Goal: Task Accomplishment & Management: Complete application form

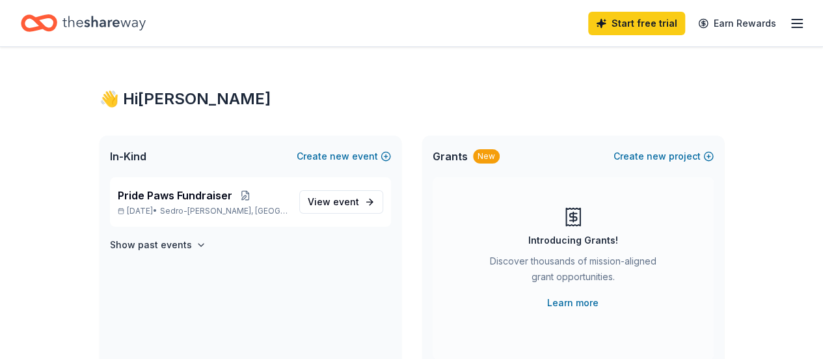
click at [789, 25] on icon "button" at bounding box center [797, 24] width 16 height 16
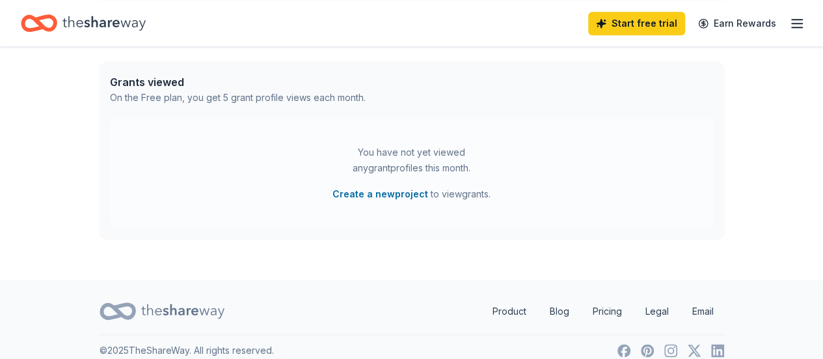
scroll to position [690, 0]
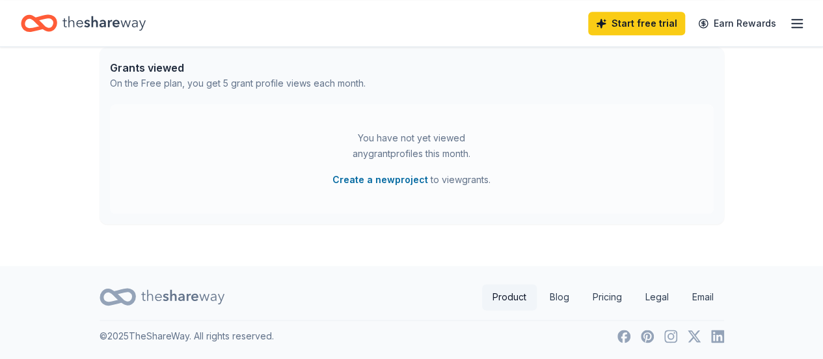
click at [506, 297] on link "Product" at bounding box center [509, 297] width 55 height 26
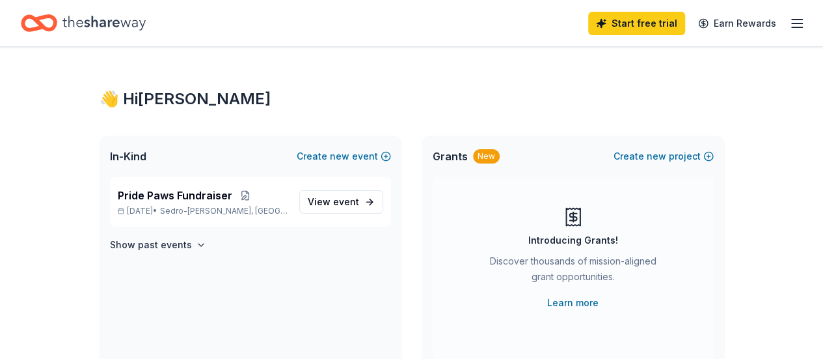
click at [513, 286] on div "Discover thousands of mission-aligned grant opportunities." at bounding box center [573, 271] width 177 height 36
click at [55, 16] on icon "Home" at bounding box center [45, 22] width 20 height 13
click at [99, 20] on icon "Home" at bounding box center [103, 23] width 83 height 14
click at [792, 27] on line "button" at bounding box center [797, 27] width 10 height 0
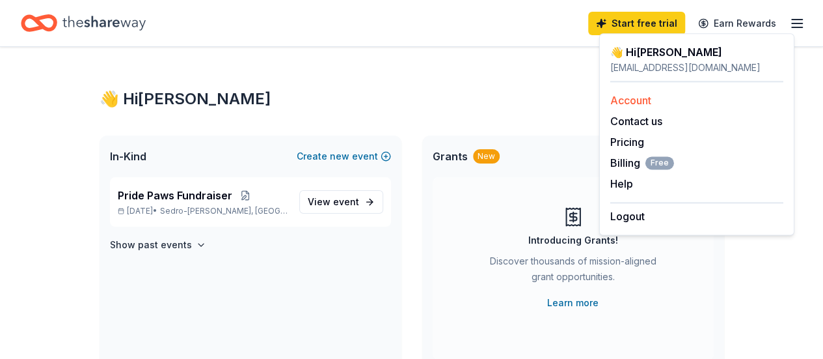
click at [614, 94] on link "Account" at bounding box center [630, 100] width 41 height 13
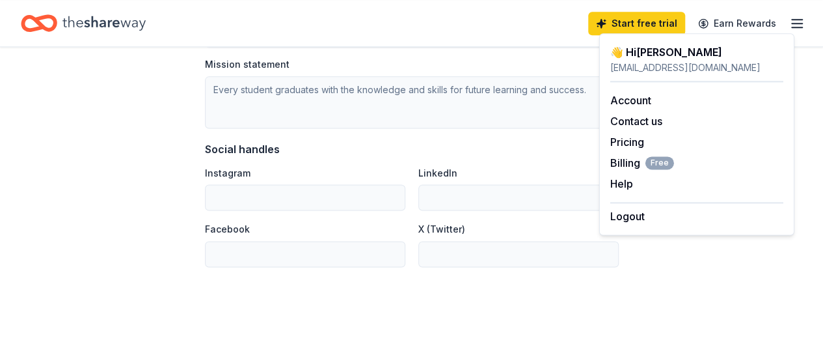
scroll to position [846, 0]
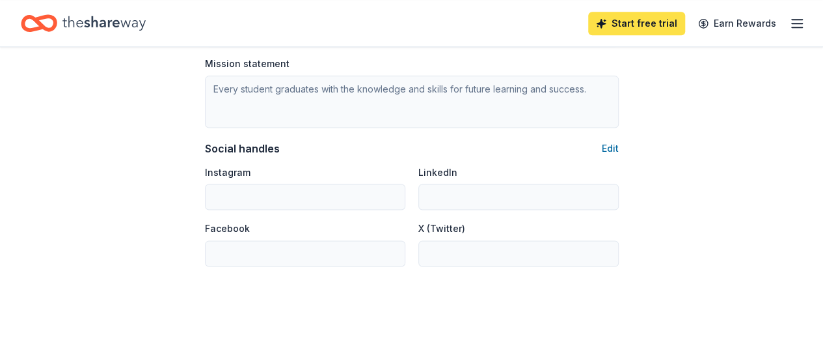
click at [614, 23] on link "Start free trial" at bounding box center [636, 23] width 97 height 23
click at [629, 23] on link "Start free trial" at bounding box center [636, 23] width 97 height 23
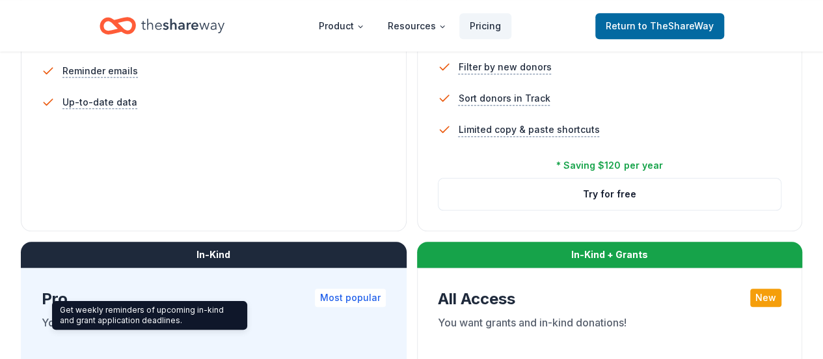
scroll to position [260, 0]
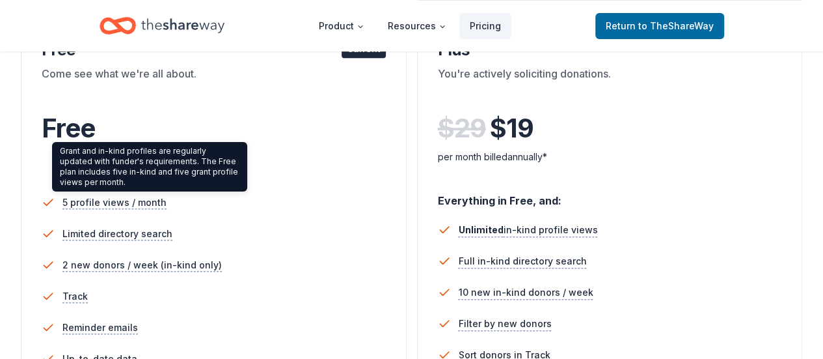
click at [107, 145] on div "Grant and in-kind profiles are regularly updated with funder's requirements. Th…" at bounding box center [149, 166] width 195 height 49
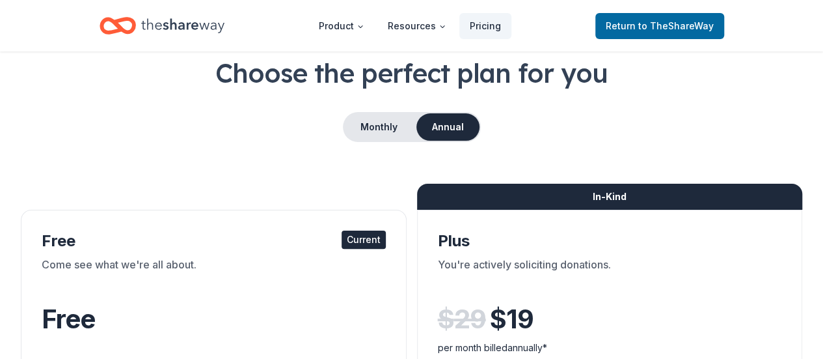
scroll to position [65, 0]
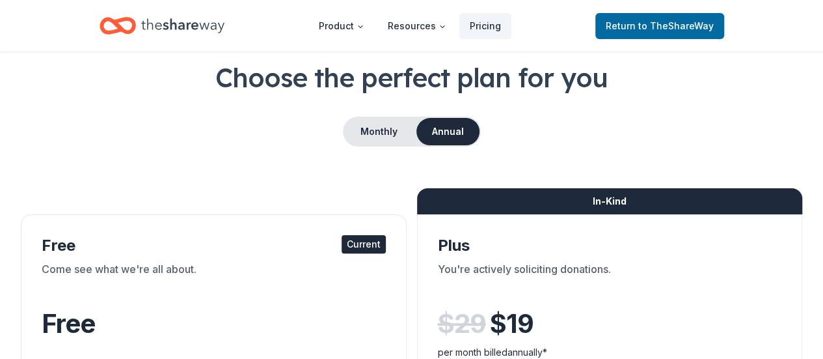
click at [342, 245] on div "Current" at bounding box center [364, 244] width 44 height 18
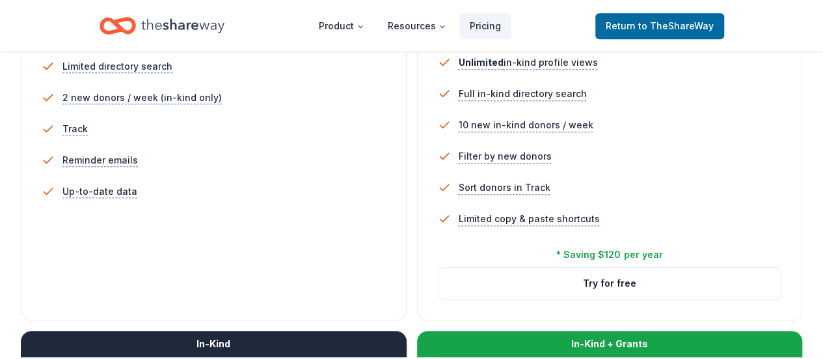
scroll to position [130, 0]
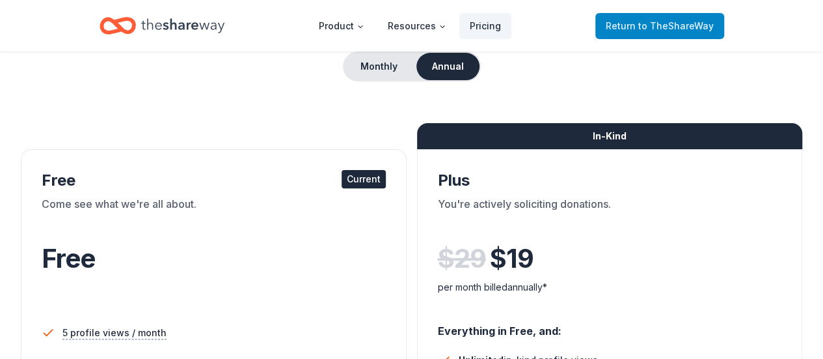
click at [679, 32] on span "Return to TheShareWay" at bounding box center [660, 26] width 108 height 16
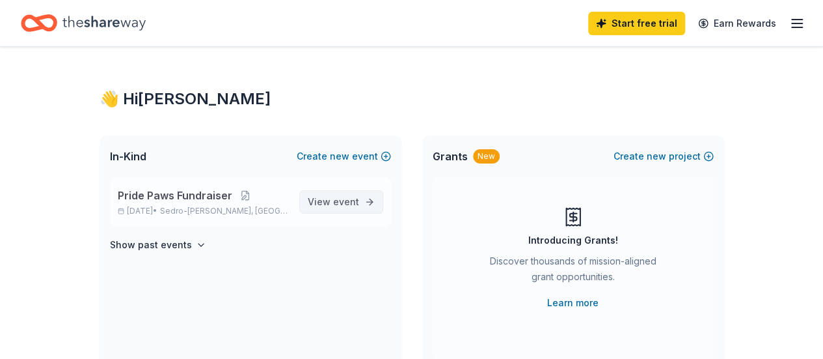
click at [359, 202] on span "event" at bounding box center [346, 201] width 26 height 11
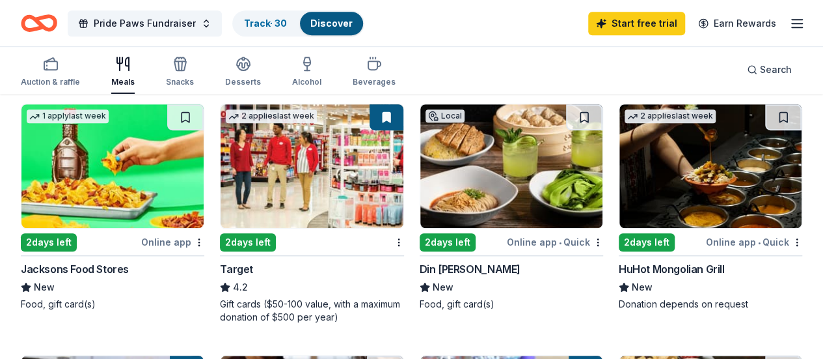
scroll to position [390, 0]
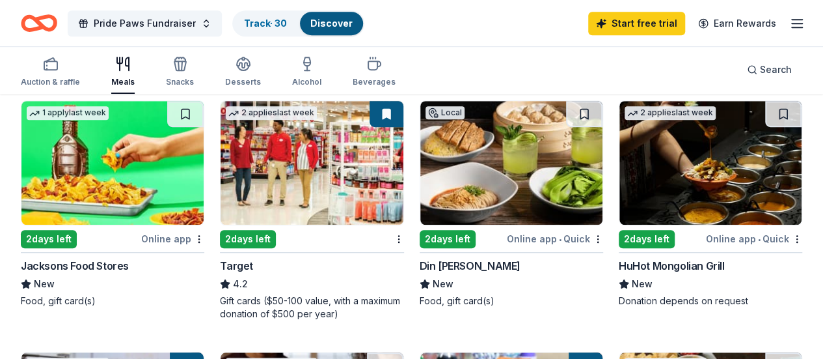
click at [220, 239] on div "2 days left" at bounding box center [248, 239] width 56 height 18
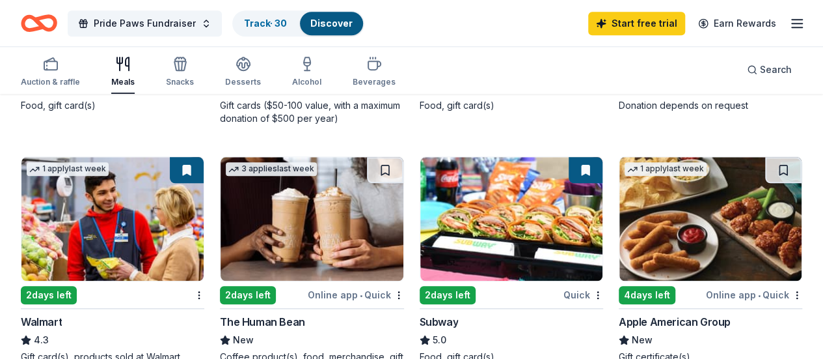
scroll to position [651, 0]
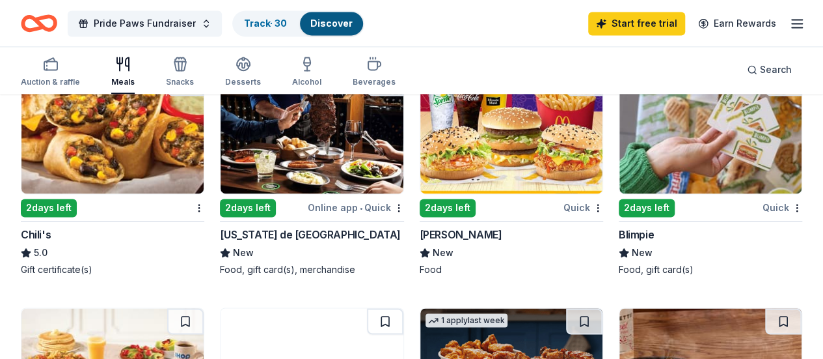
scroll to position [846, 0]
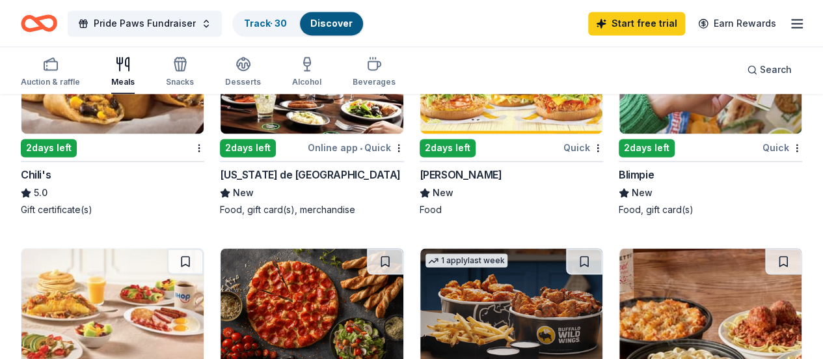
scroll to position [976, 0]
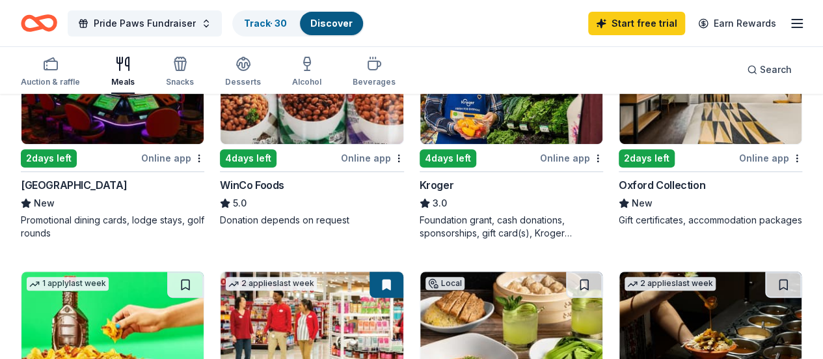
scroll to position [0, 0]
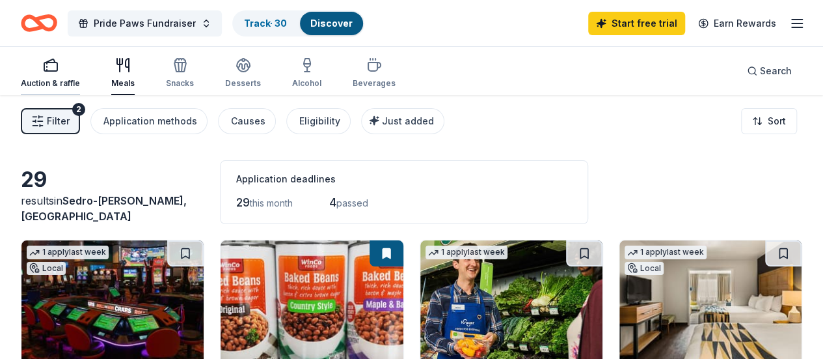
click at [59, 72] on icon "button" at bounding box center [51, 65] width 16 height 16
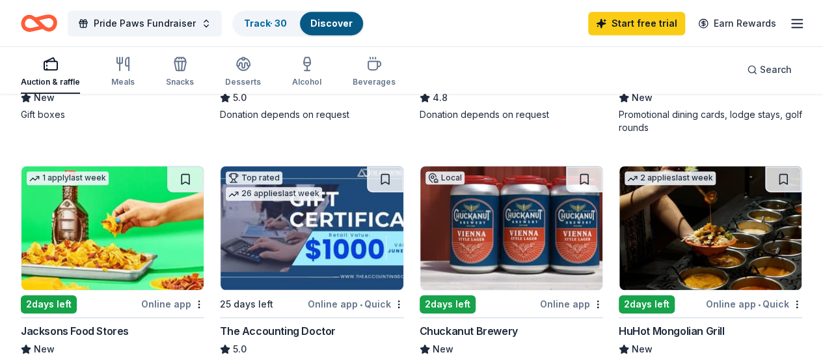
scroll to position [390, 0]
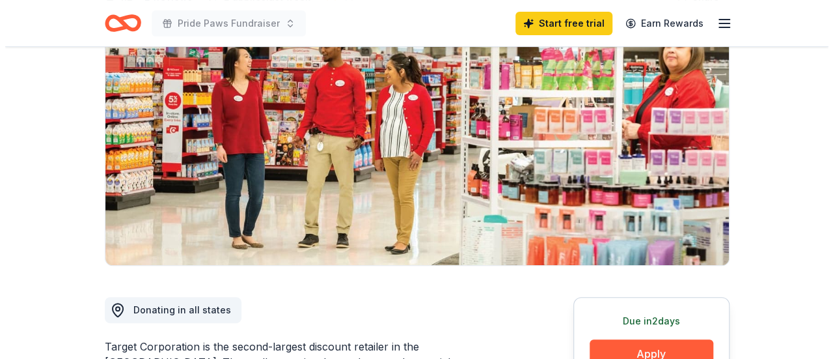
scroll to position [260, 0]
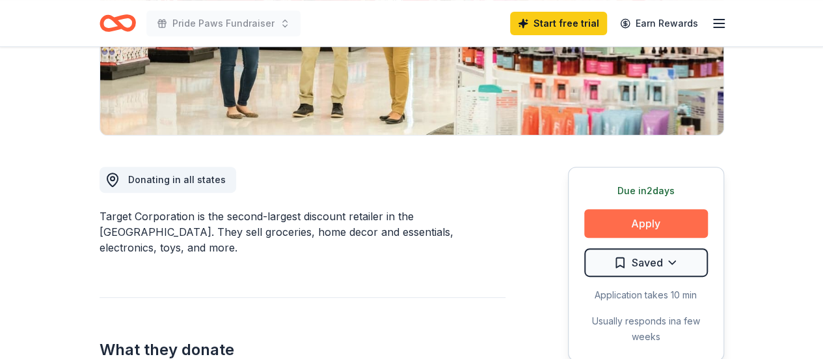
click at [659, 227] on button "Apply" at bounding box center [646, 223] width 124 height 29
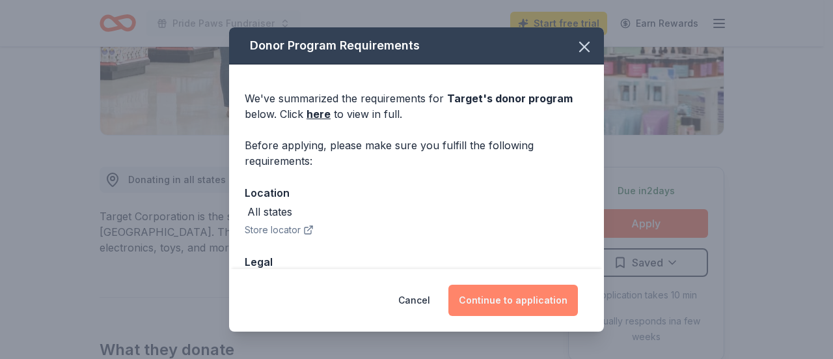
click at [523, 291] on button "Continue to application" at bounding box center [513, 299] width 130 height 31
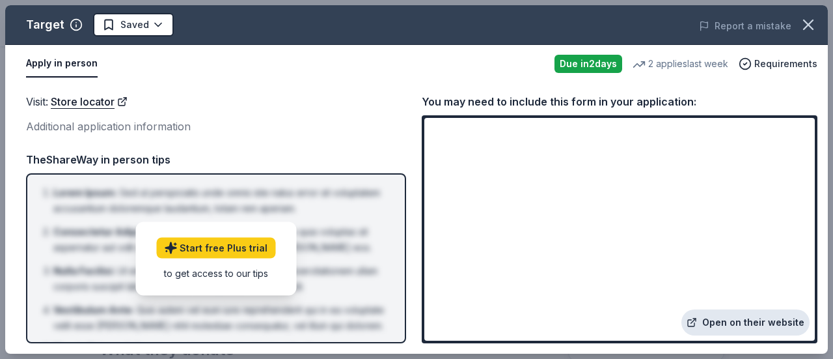
click at [741, 316] on link "Open on their website" at bounding box center [745, 322] width 128 height 26
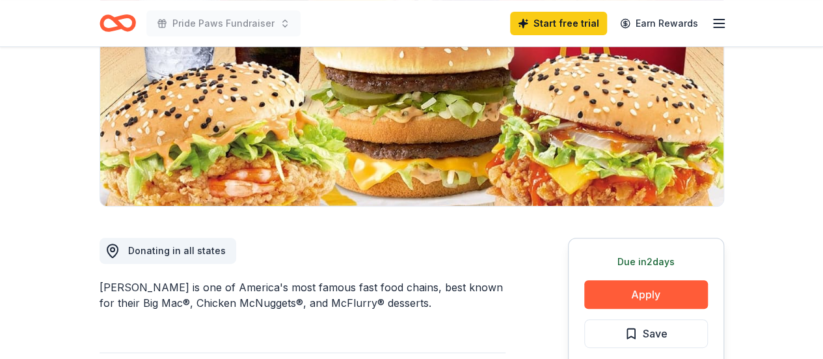
scroll to position [195, 0]
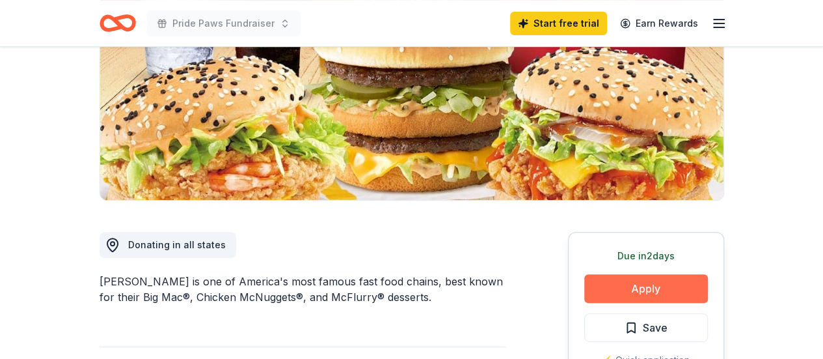
click at [646, 290] on button "Apply" at bounding box center [646, 288] width 124 height 29
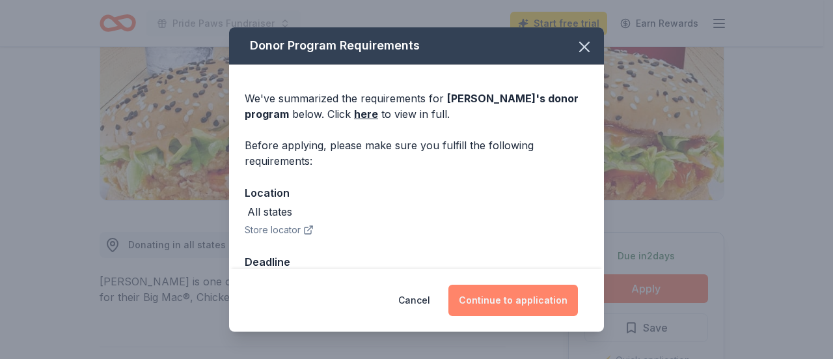
click at [543, 297] on button "Continue to application" at bounding box center [513, 299] width 130 height 31
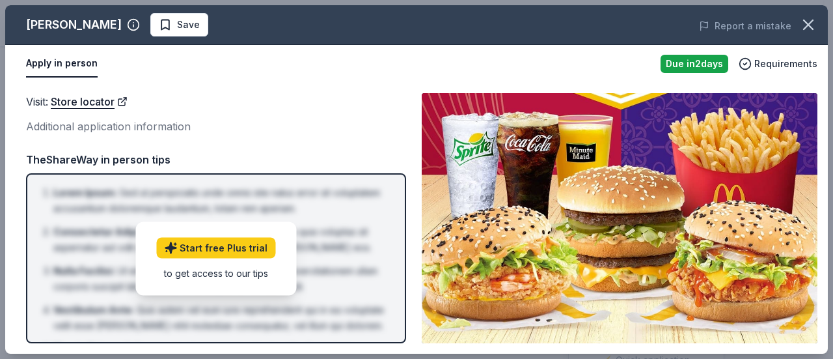
click at [620, 240] on img at bounding box center [620, 218] width 396 height 250
click at [773, 63] on span "Requirements" at bounding box center [785, 64] width 63 height 16
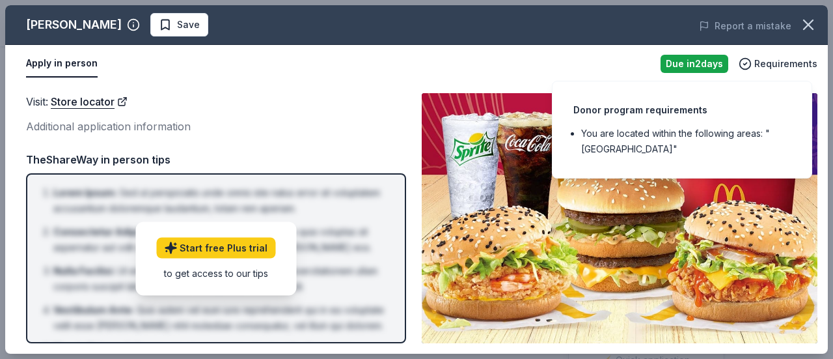
click at [704, 130] on li "You are located within the following areas: "USA"" at bounding box center [686, 141] width 210 height 31
click at [260, 72] on div "Apply in person" at bounding box center [338, 63] width 624 height 27
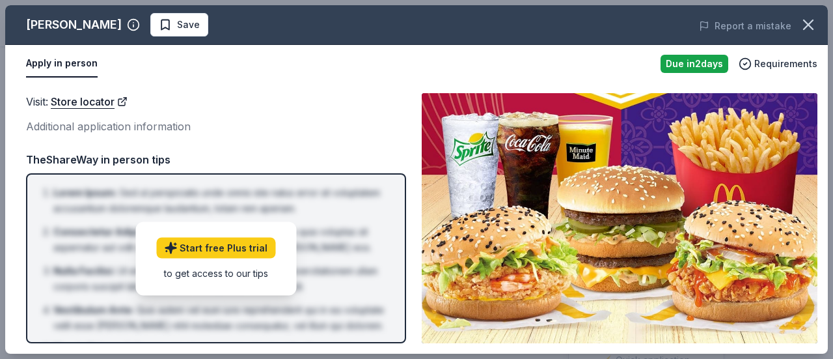
click at [49, 65] on button "Apply in person" at bounding box center [62, 63] width 72 height 27
click at [814, 26] on icon "button" at bounding box center [808, 25] width 18 height 18
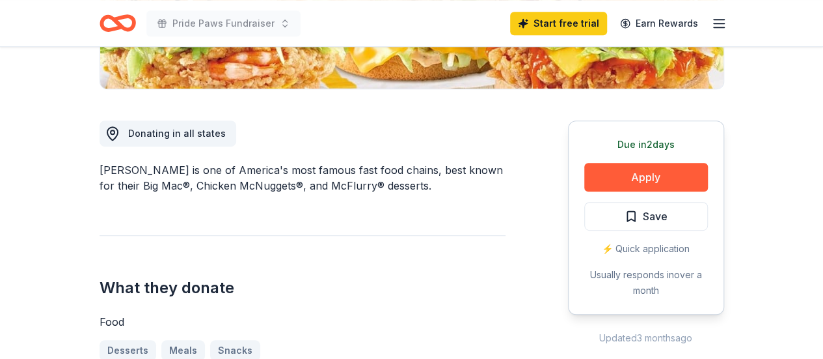
scroll to position [456, 0]
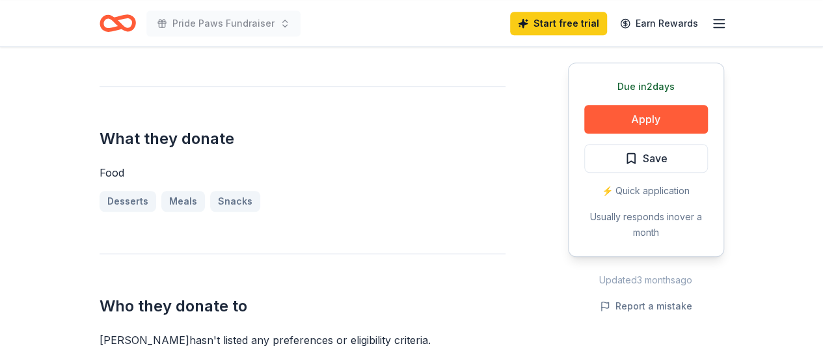
click at [664, 192] on div "⚡️ Quick application" at bounding box center [646, 191] width 124 height 16
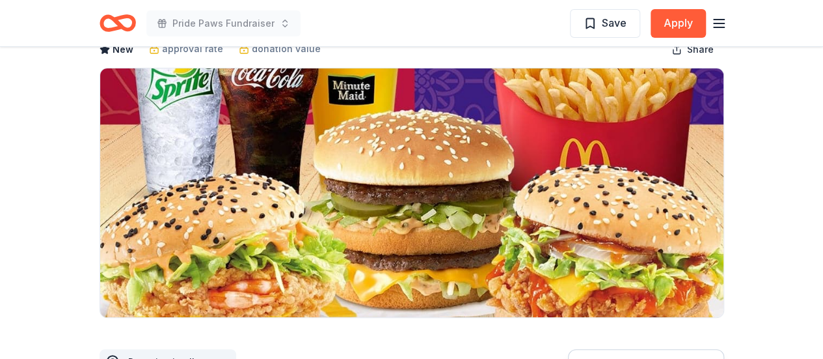
scroll to position [59, 0]
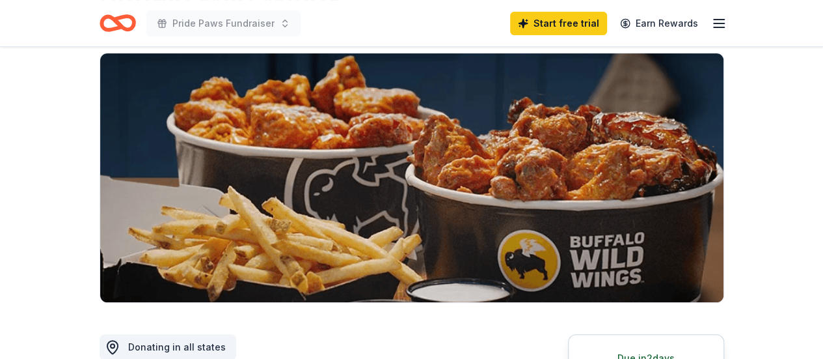
scroll to position [260, 0]
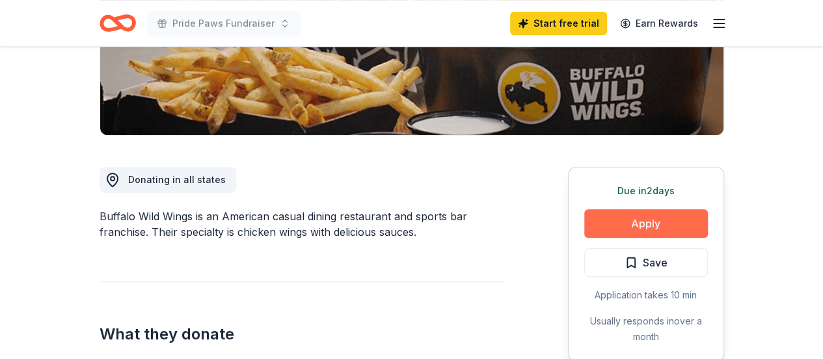
click at [661, 228] on button "Apply" at bounding box center [646, 223] width 124 height 29
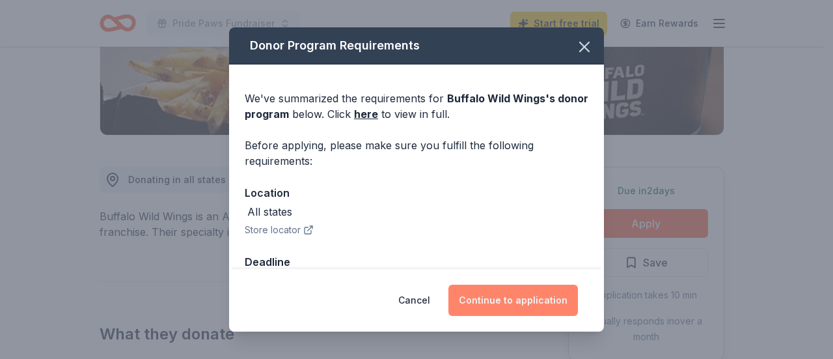
click at [536, 297] on button "Continue to application" at bounding box center [513, 299] width 130 height 31
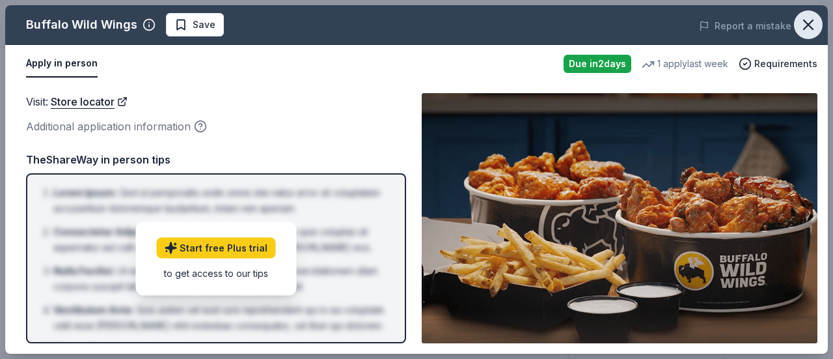
click at [803, 23] on icon "button" at bounding box center [808, 25] width 18 height 18
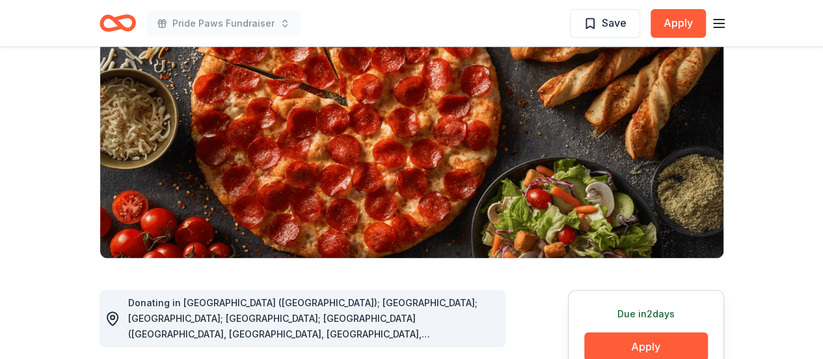
scroll to position [325, 0]
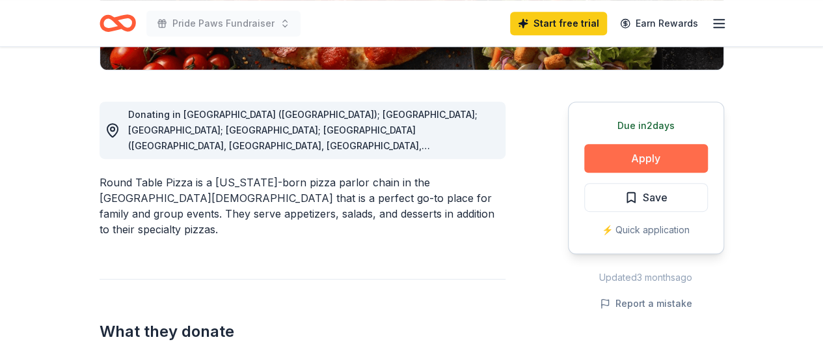
click at [634, 159] on button "Apply" at bounding box center [646, 158] width 124 height 29
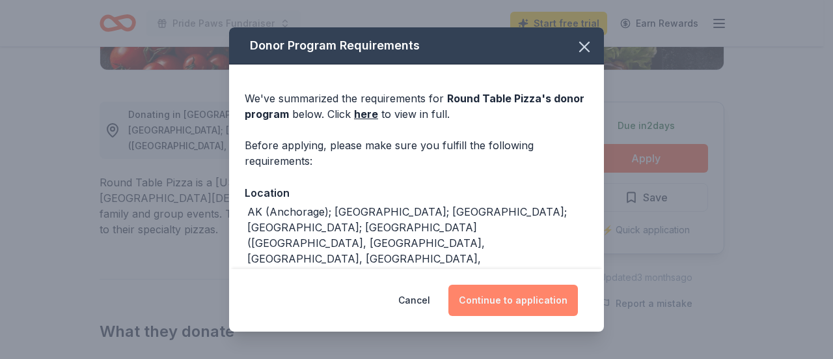
click at [534, 297] on button "Continue to application" at bounding box center [513, 299] width 130 height 31
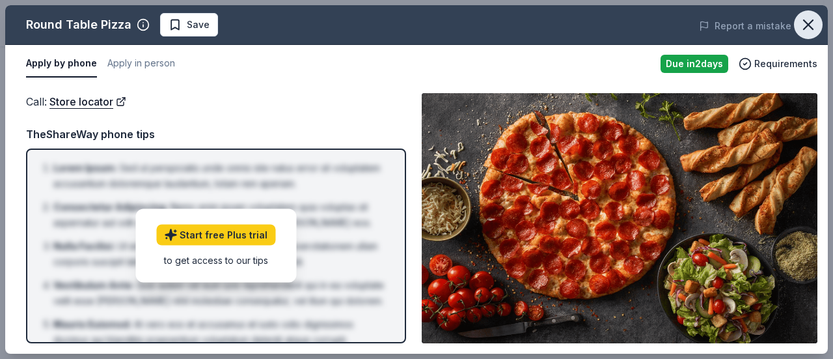
click at [806, 28] on icon "button" at bounding box center [808, 25] width 18 height 18
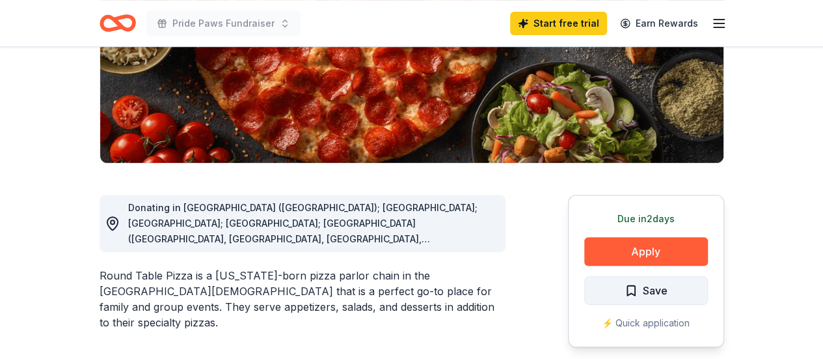
scroll to position [260, 0]
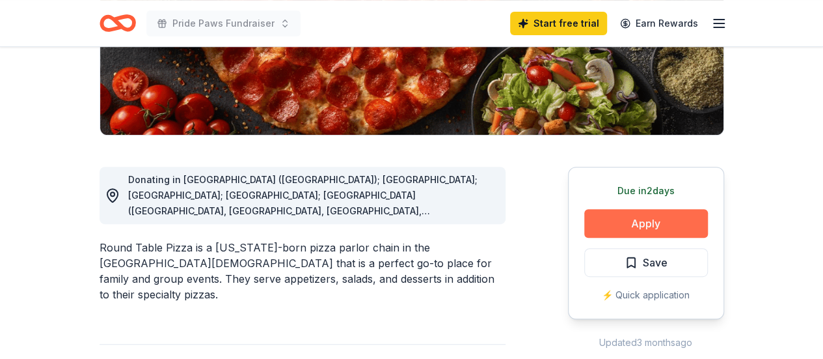
click at [646, 227] on button "Apply" at bounding box center [646, 223] width 124 height 29
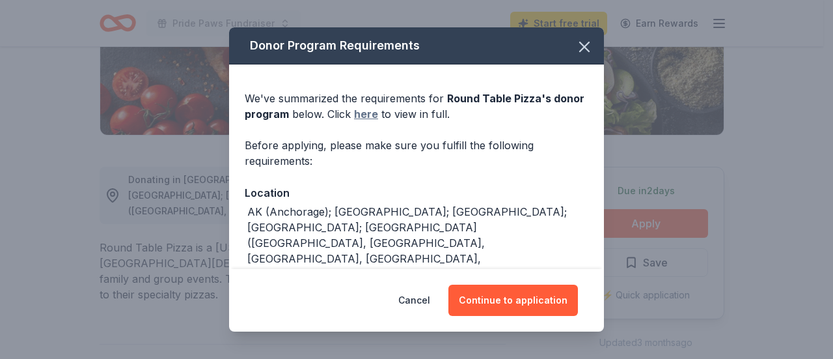
click at [378, 113] on link "here" at bounding box center [366, 114] width 24 height 16
click at [580, 46] on icon "button" at bounding box center [584, 46] width 9 height 9
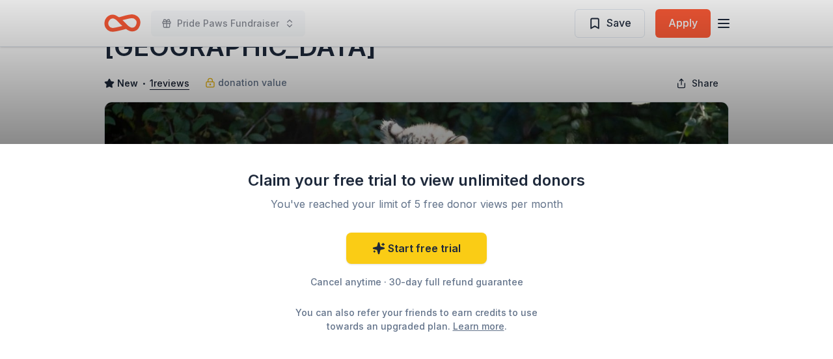
scroll to position [65, 0]
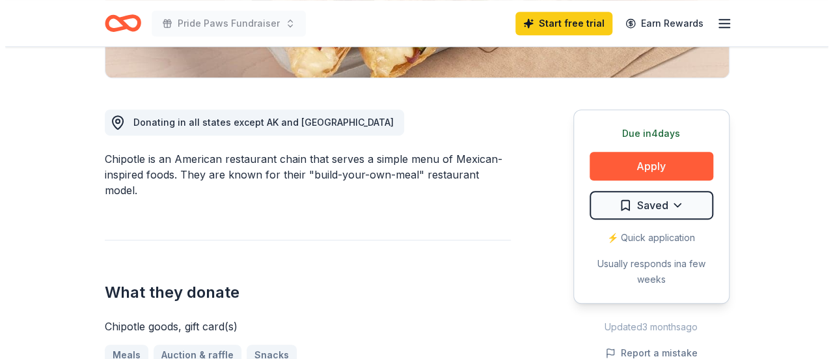
scroll to position [325, 0]
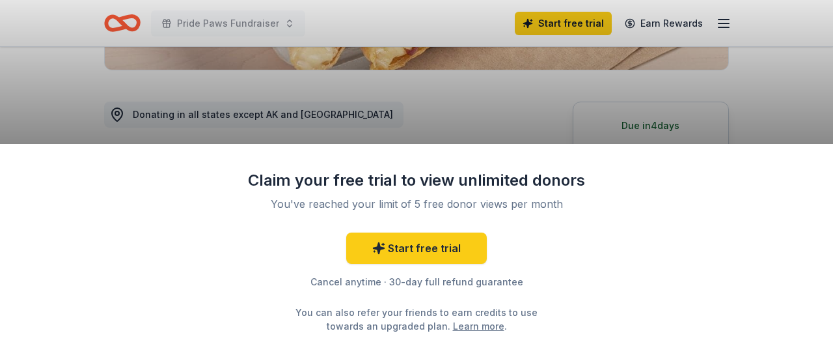
click at [650, 154] on div "Claim your free trial to view unlimited donors You've reached your limit of 5 f…" at bounding box center [416, 251] width 833 height 215
